Goal: Task Accomplishment & Management: Manage account settings

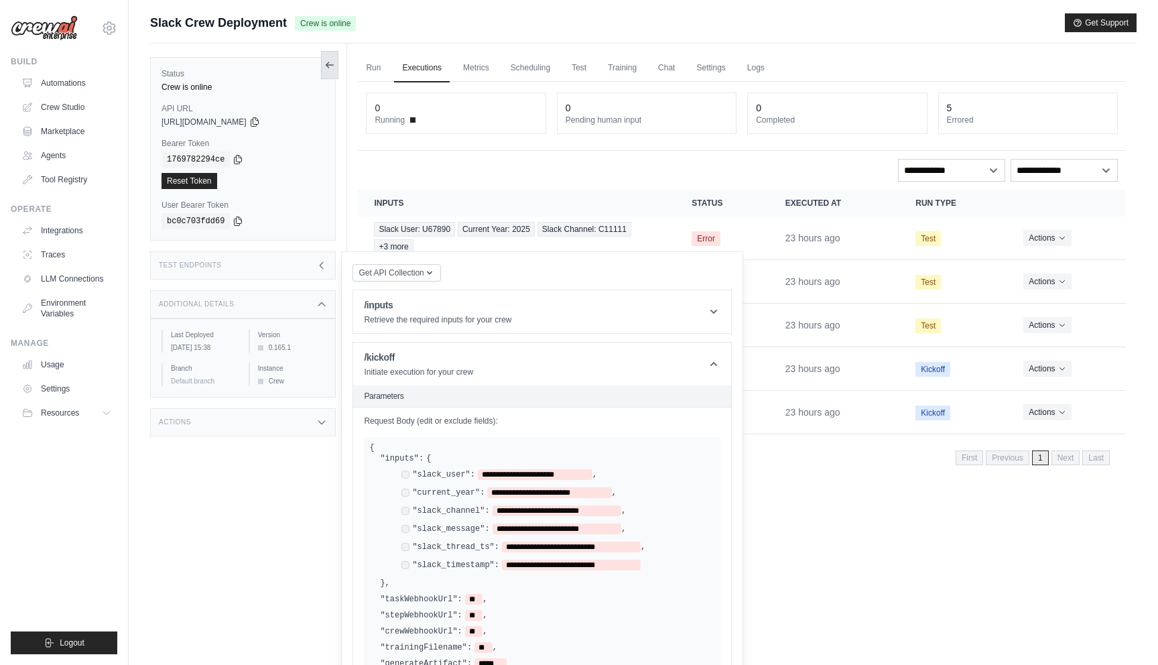
click at [330, 70] on icon at bounding box center [329, 65] width 11 height 11
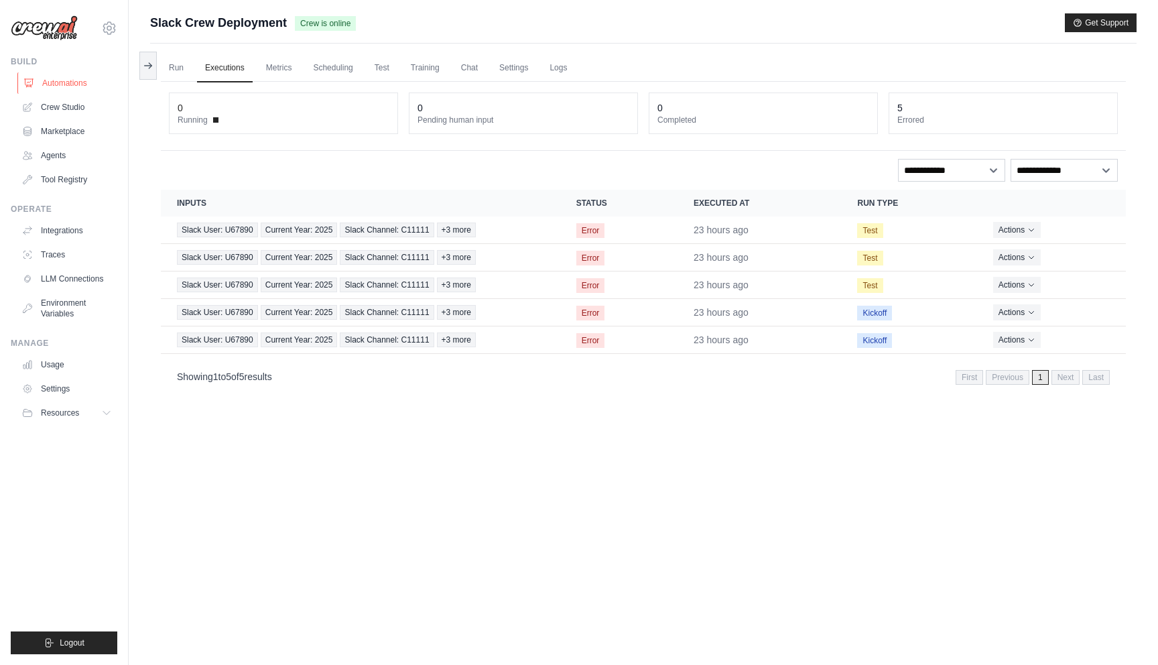
click at [49, 87] on link "Automations" at bounding box center [67, 82] width 101 height 21
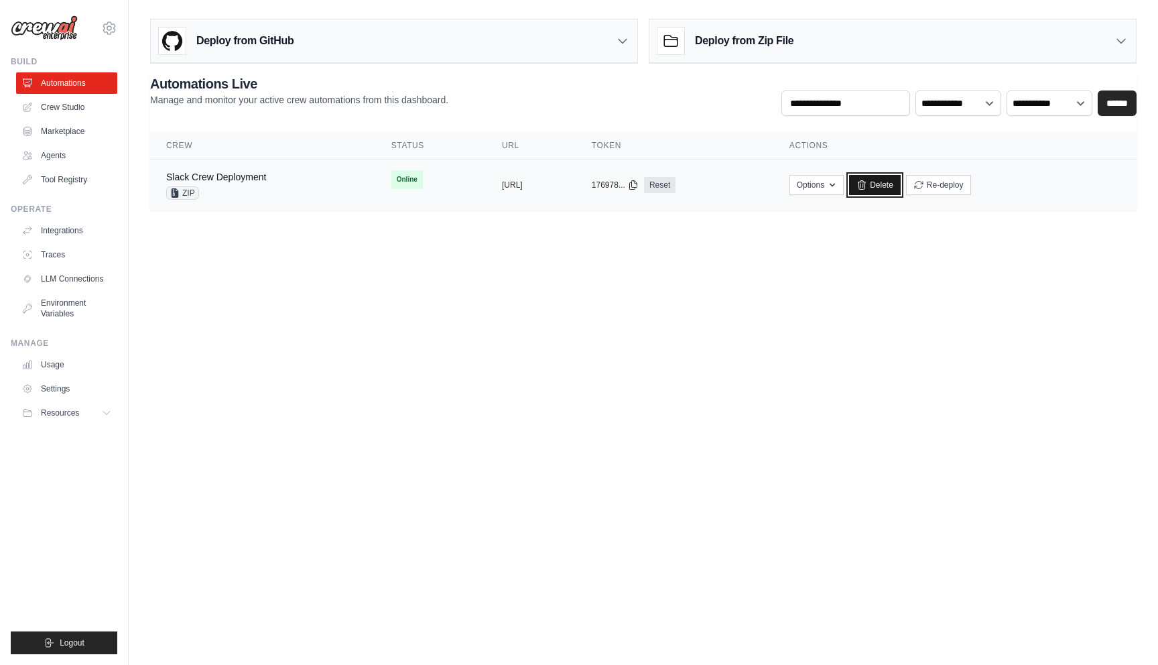
click at [901, 181] on link "Delete" at bounding box center [875, 185] width 52 height 20
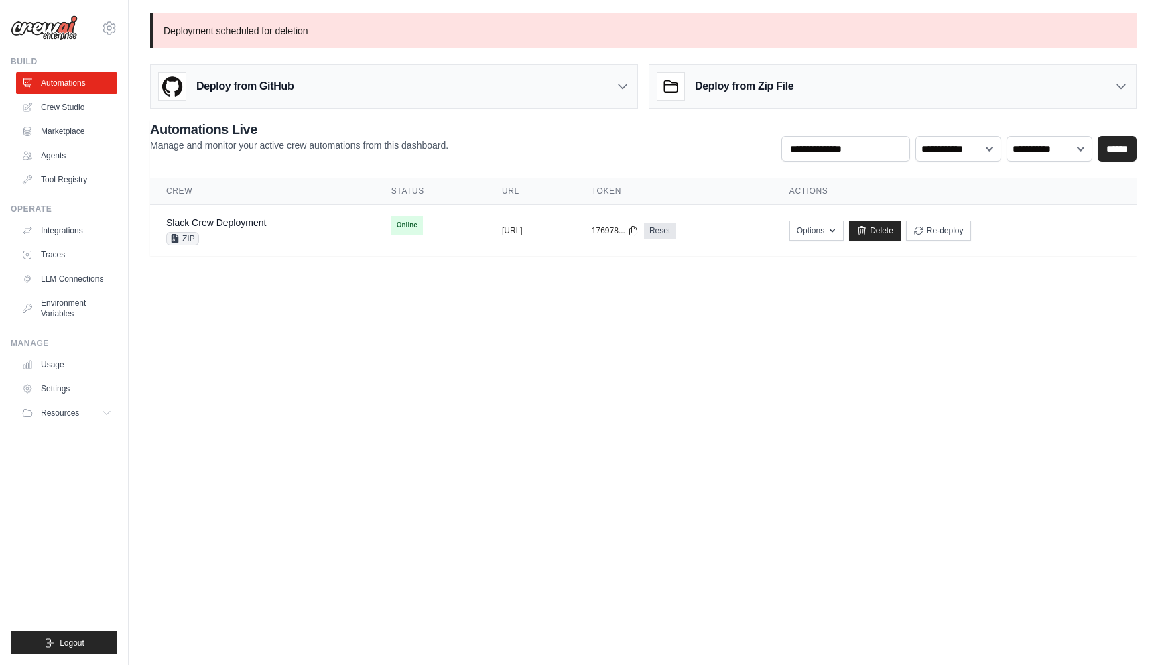
click at [509, 142] on div "**********" at bounding box center [643, 141] width 987 height 42
